Goal: Check status: Check status

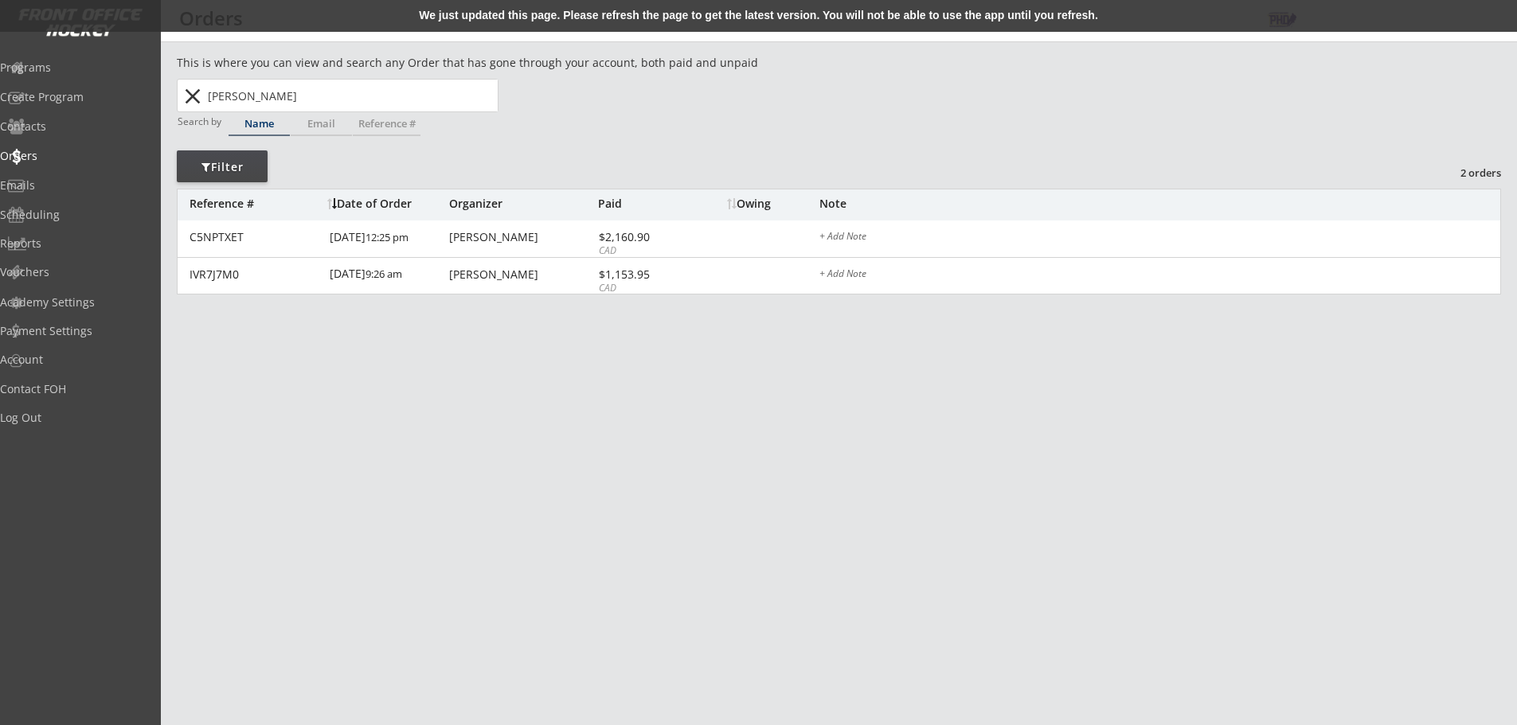
click at [280, 95] on input "[PERSON_NAME]" at bounding box center [351, 96] width 293 height 32
type input "ca"
type input "caden Nevokshonoff"
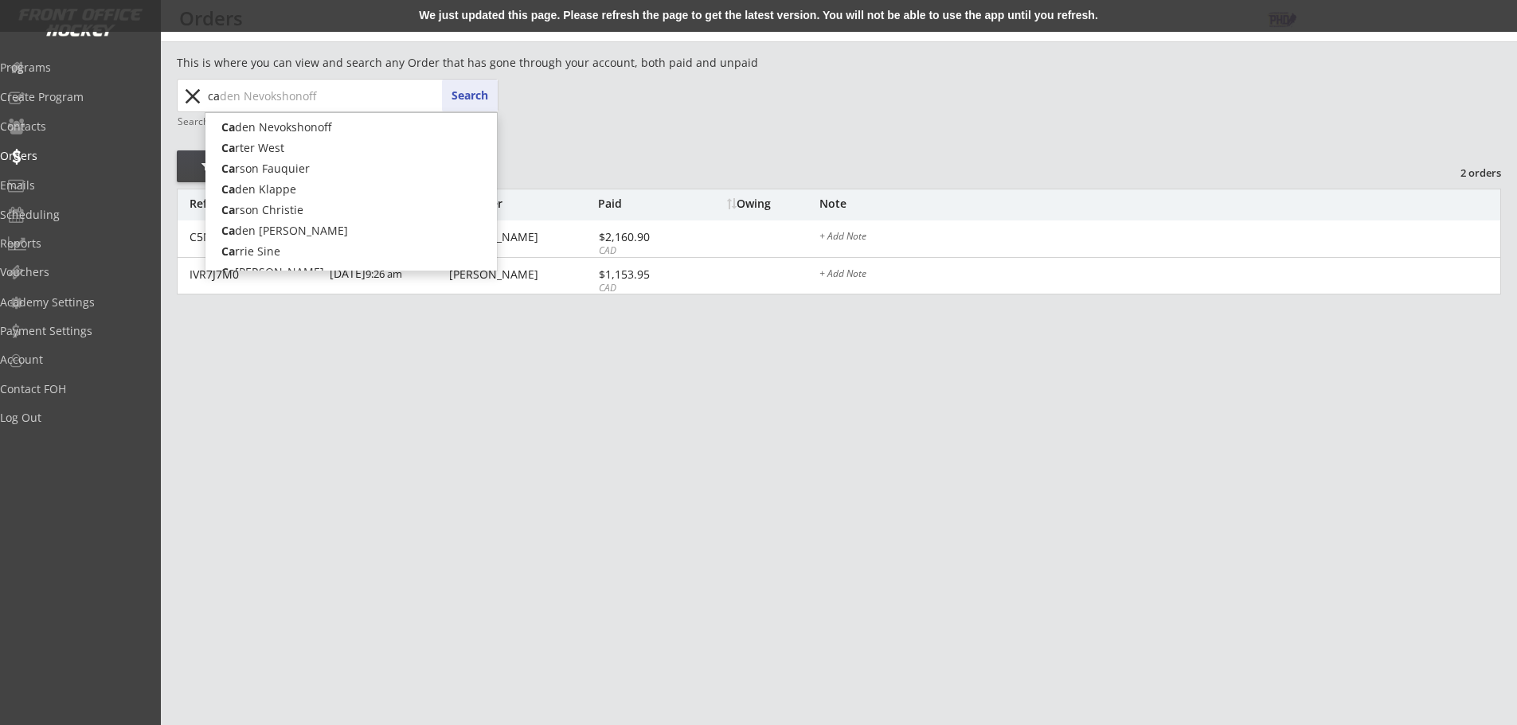
type input "c"
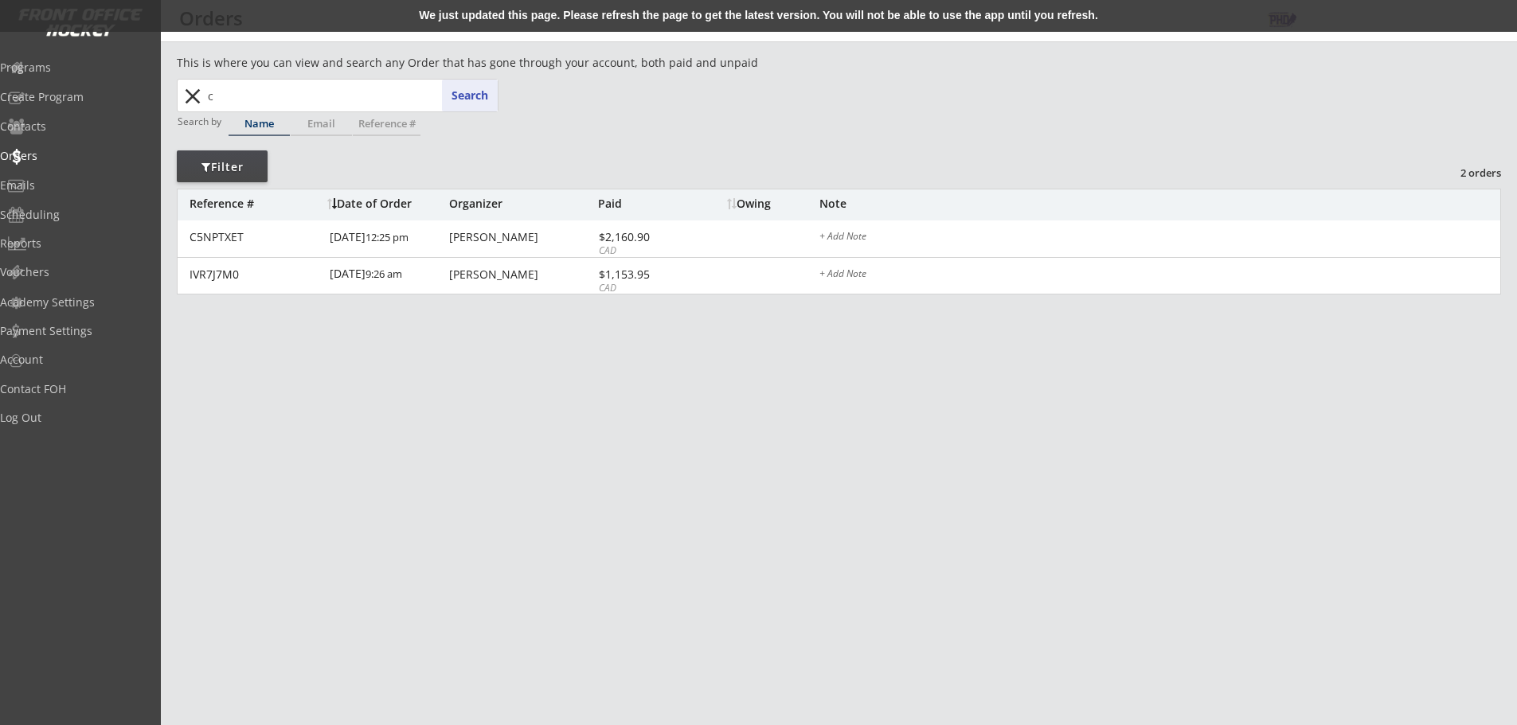
type input "ch"
type input "[PERSON_NAME]"
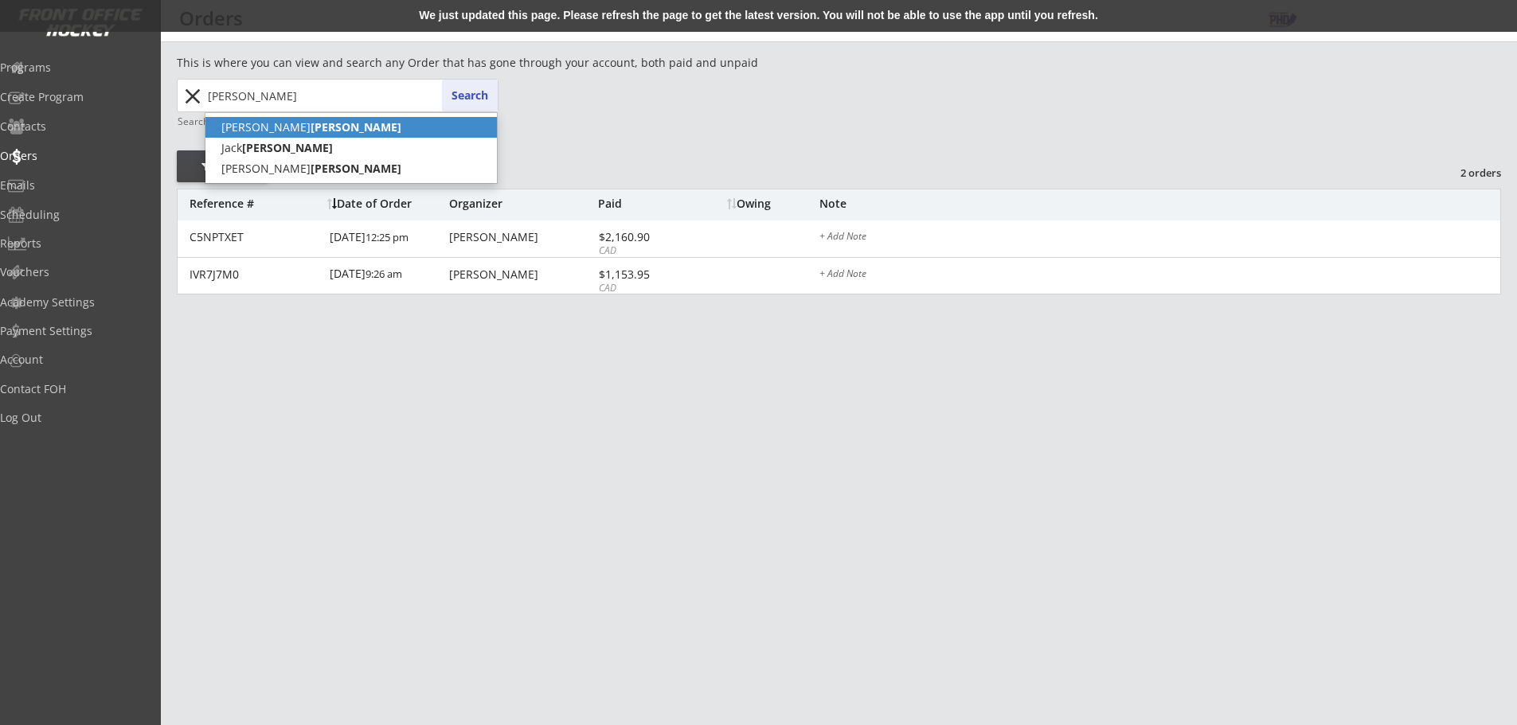
click at [247, 127] on p "[PERSON_NAME]" at bounding box center [350, 127] width 291 height 21
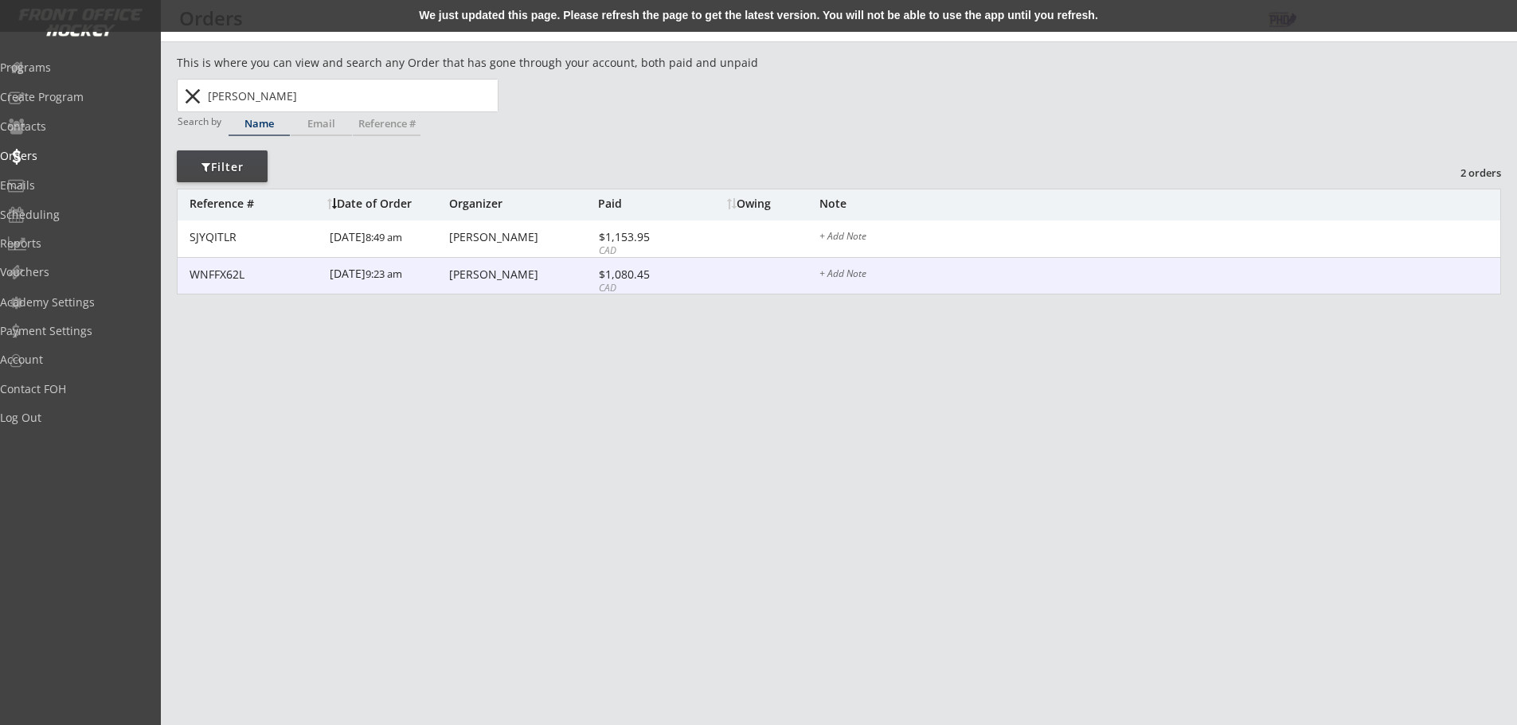
type input "[PERSON_NAME]"
click at [564, 271] on div "[PERSON_NAME]" at bounding box center [521, 274] width 145 height 11
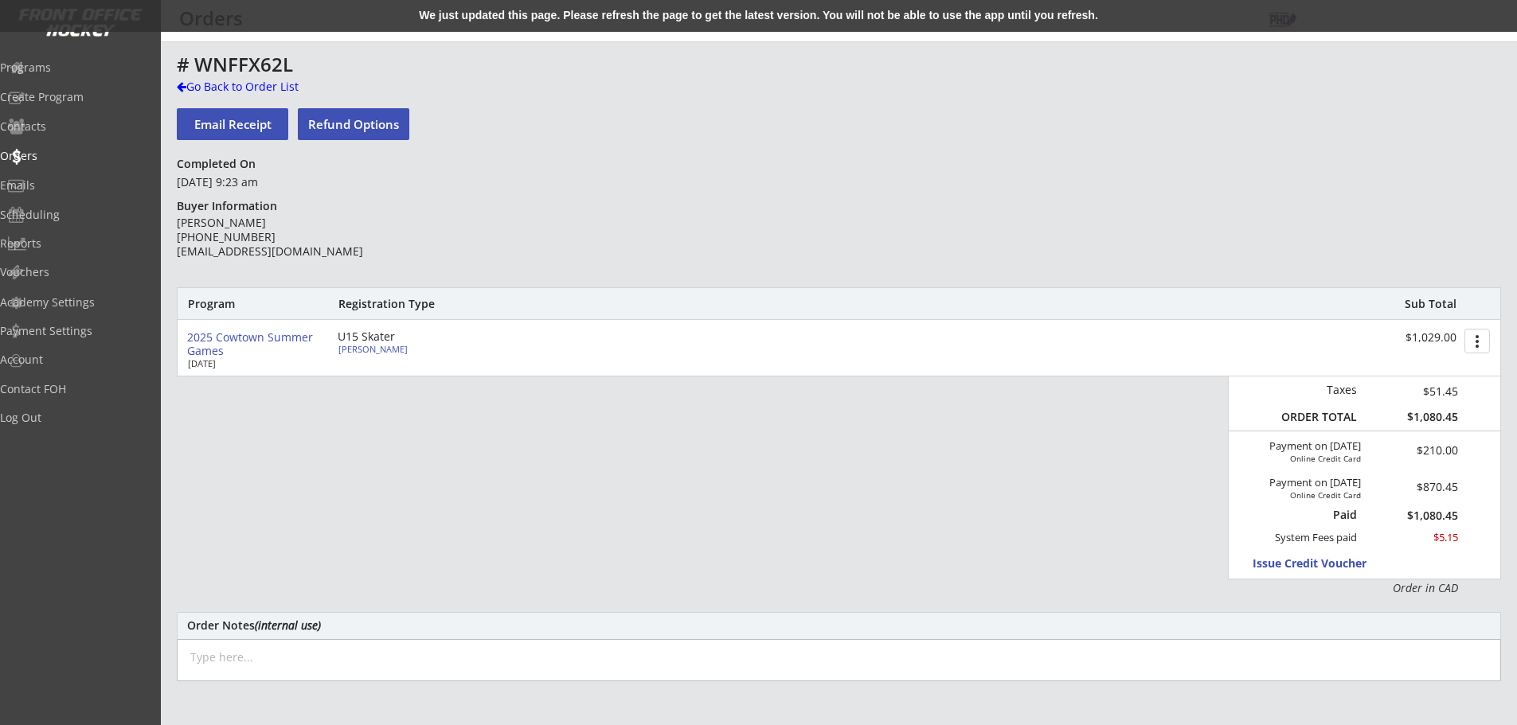
click at [241, 77] on div "# WNFFX62L" at bounding box center [558, 66] width 763 height 24
click at [242, 85] on div "Go Back to Order List" at bounding box center [259, 87] width 164 height 16
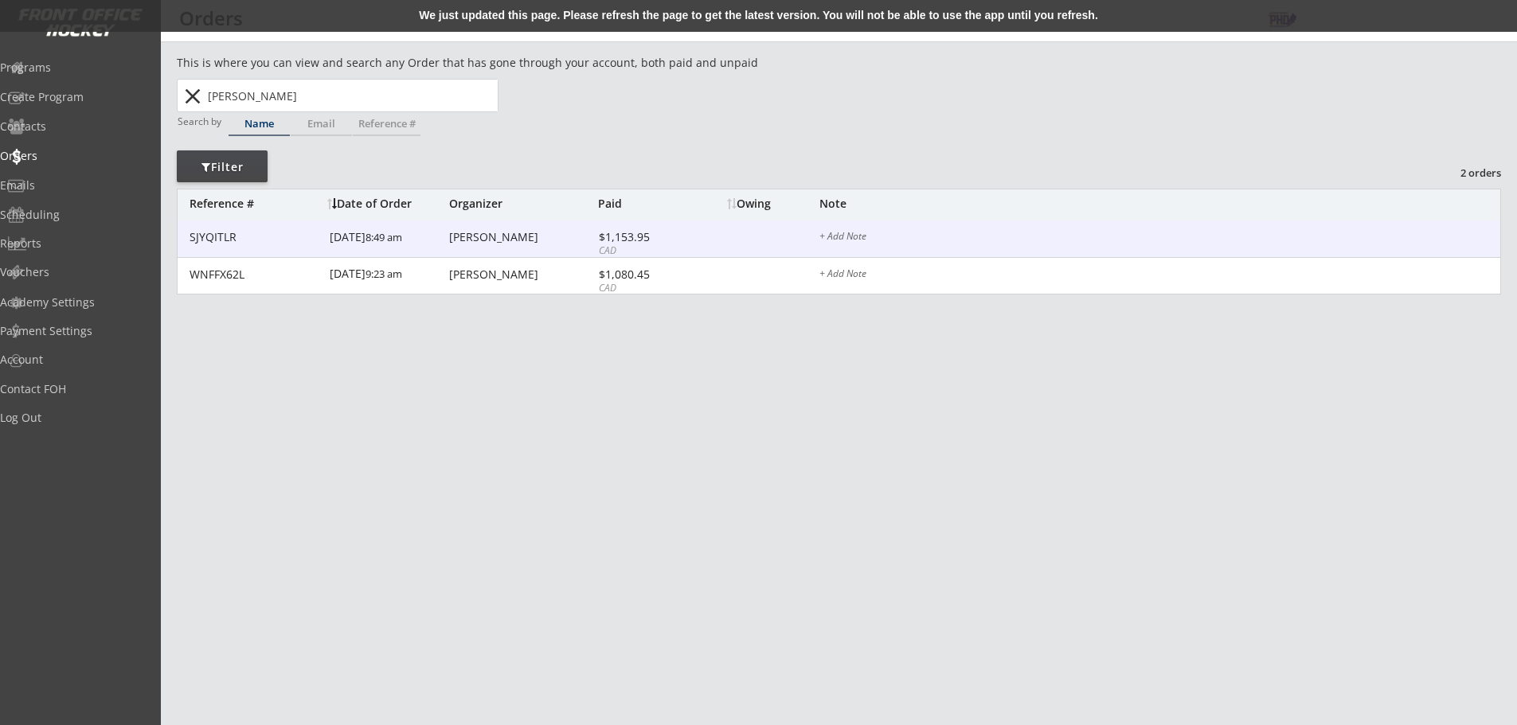
click at [513, 241] on div "[PERSON_NAME]" at bounding box center [521, 237] width 145 height 11
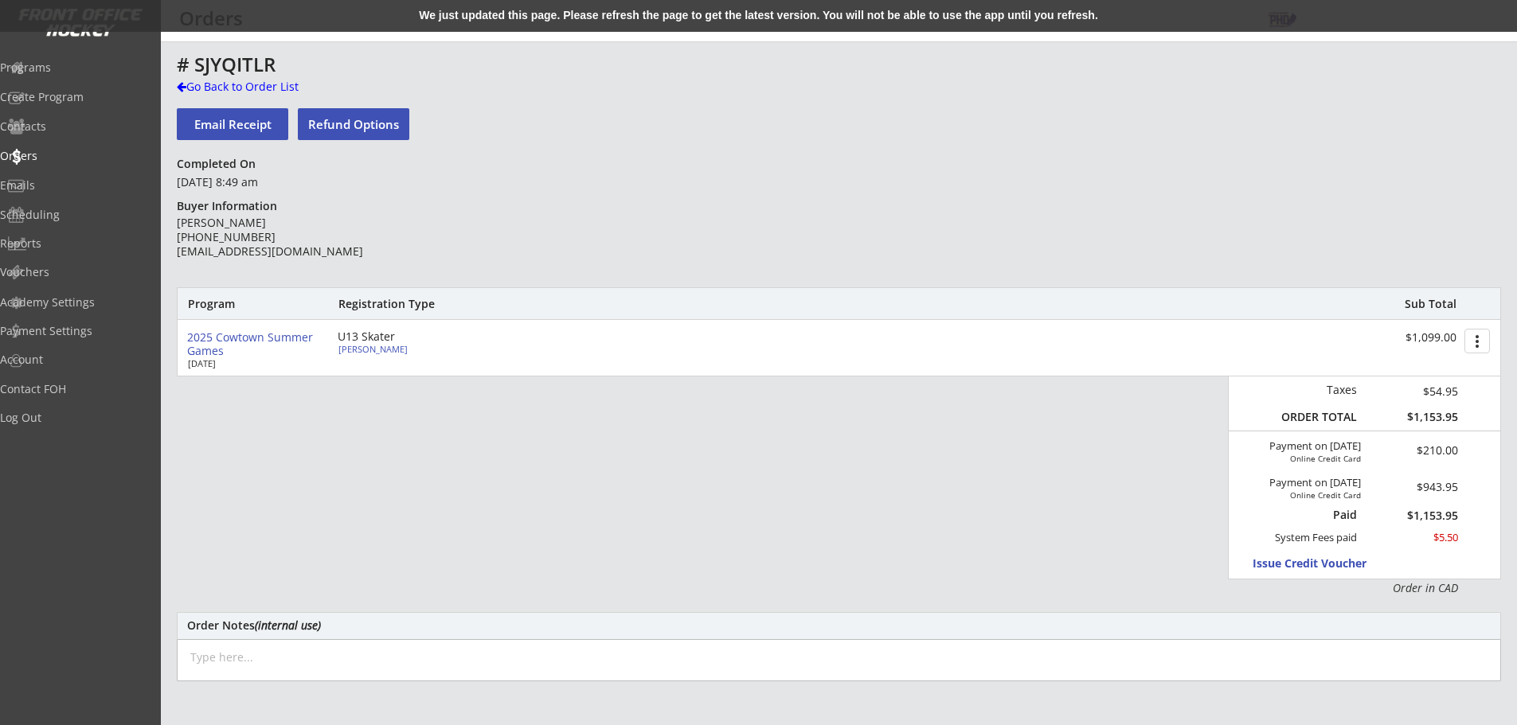
click at [365, 338] on div "U13 Skater" at bounding box center [429, 336] width 183 height 11
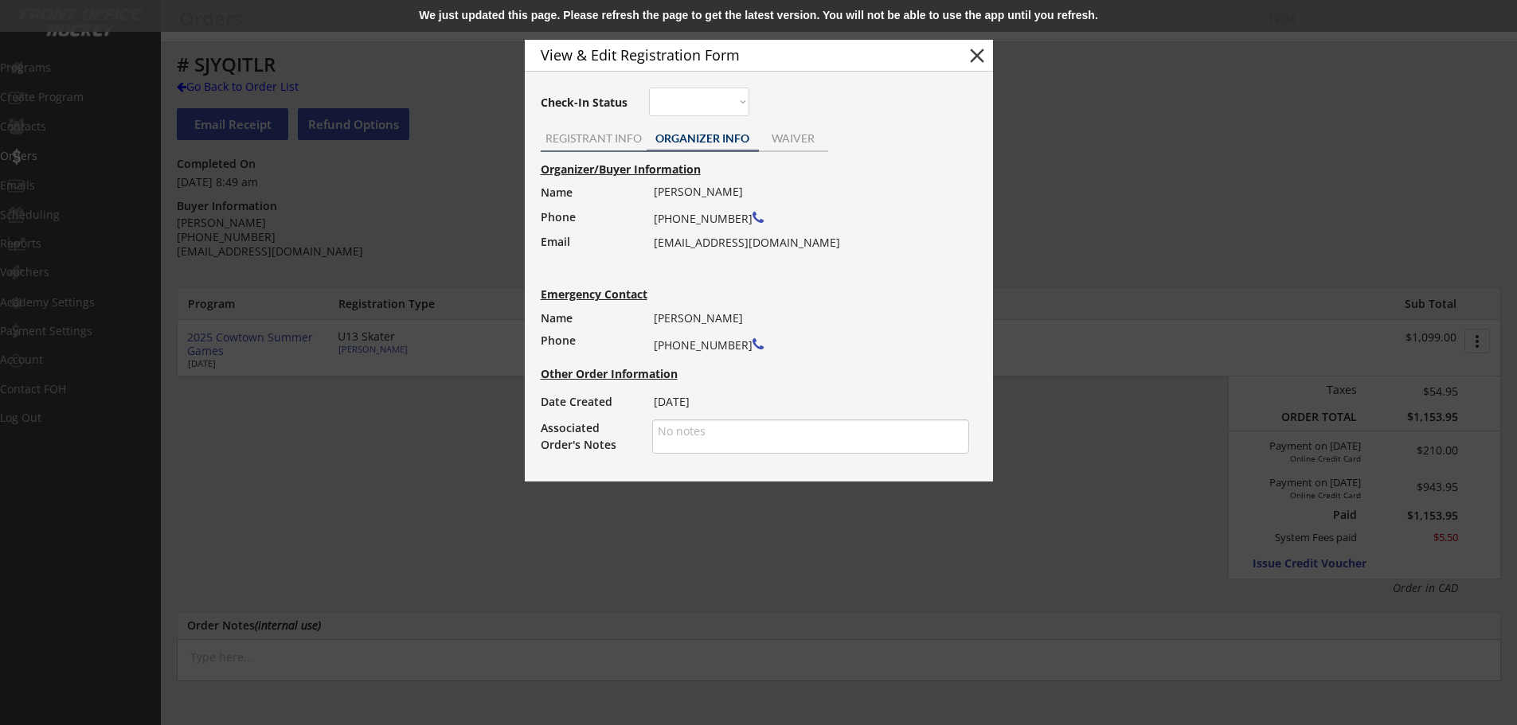
click at [635, 146] on div "REGISTRANT INFO" at bounding box center [594, 140] width 106 height 24
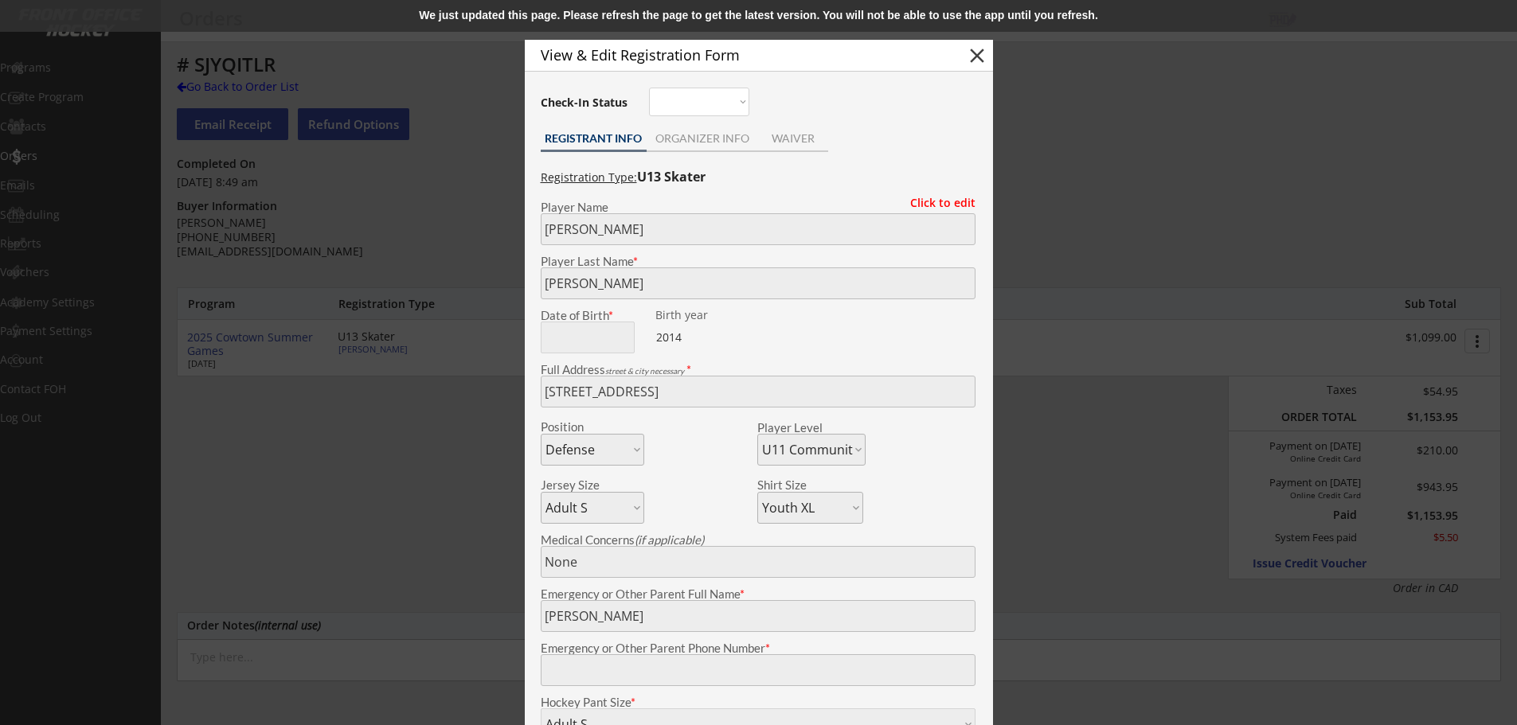
click at [1123, 205] on div at bounding box center [758, 362] width 1517 height 725
